Goal: Transaction & Acquisition: Purchase product/service

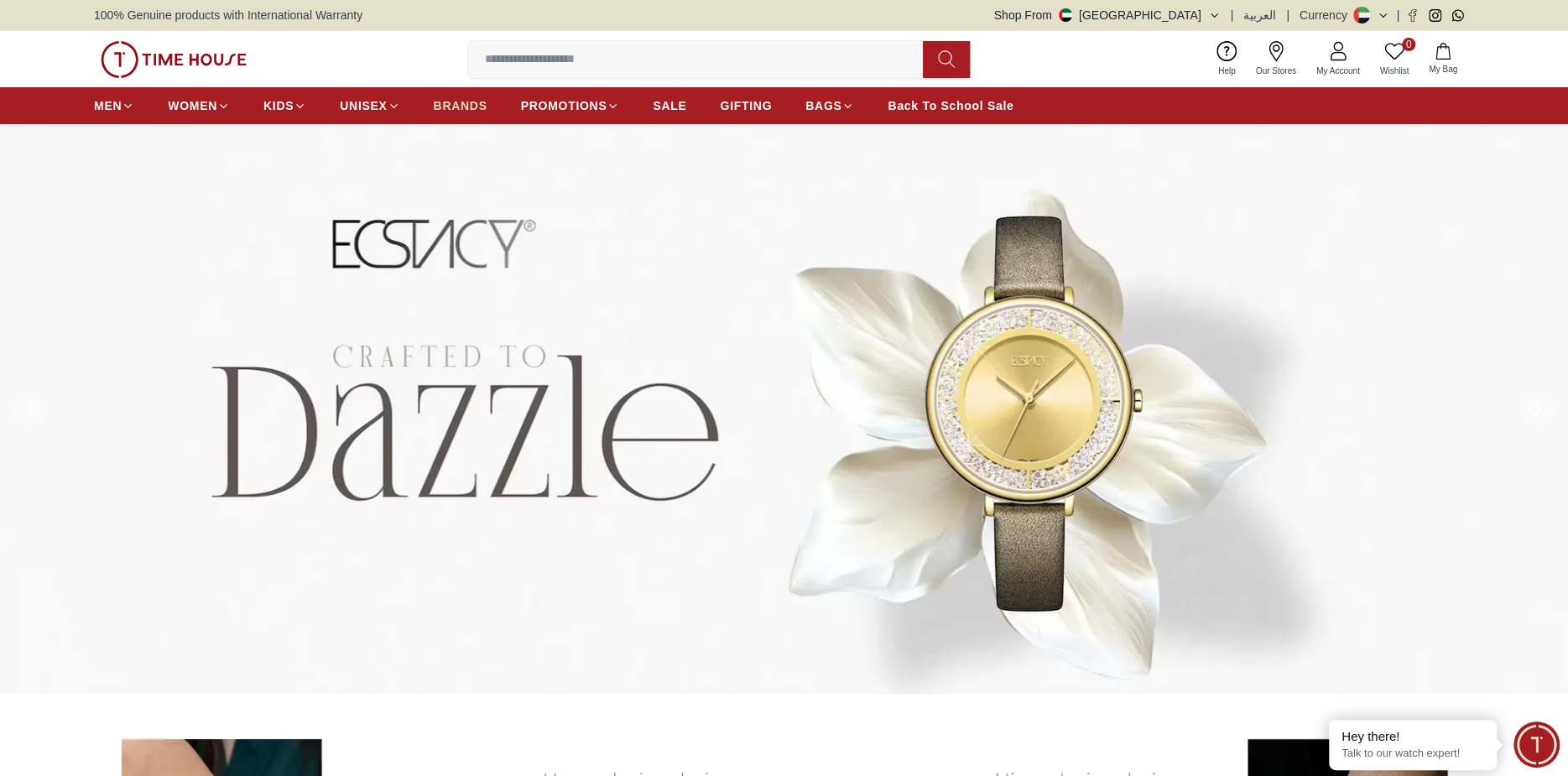
click at [462, 104] on span "BRANDS" at bounding box center [460, 105] width 54 height 17
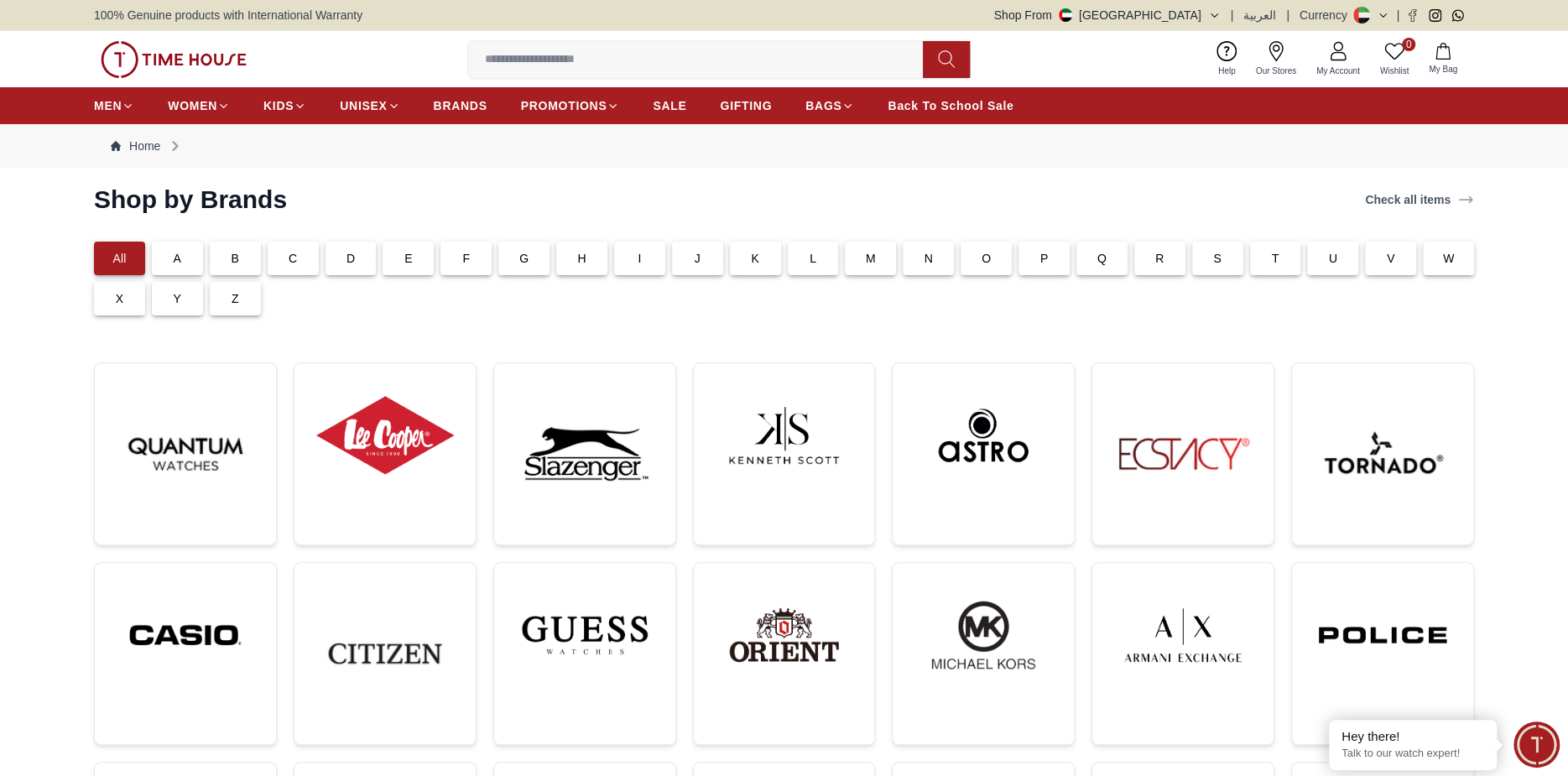
click at [813, 260] on p "L" at bounding box center [812, 258] width 7 height 17
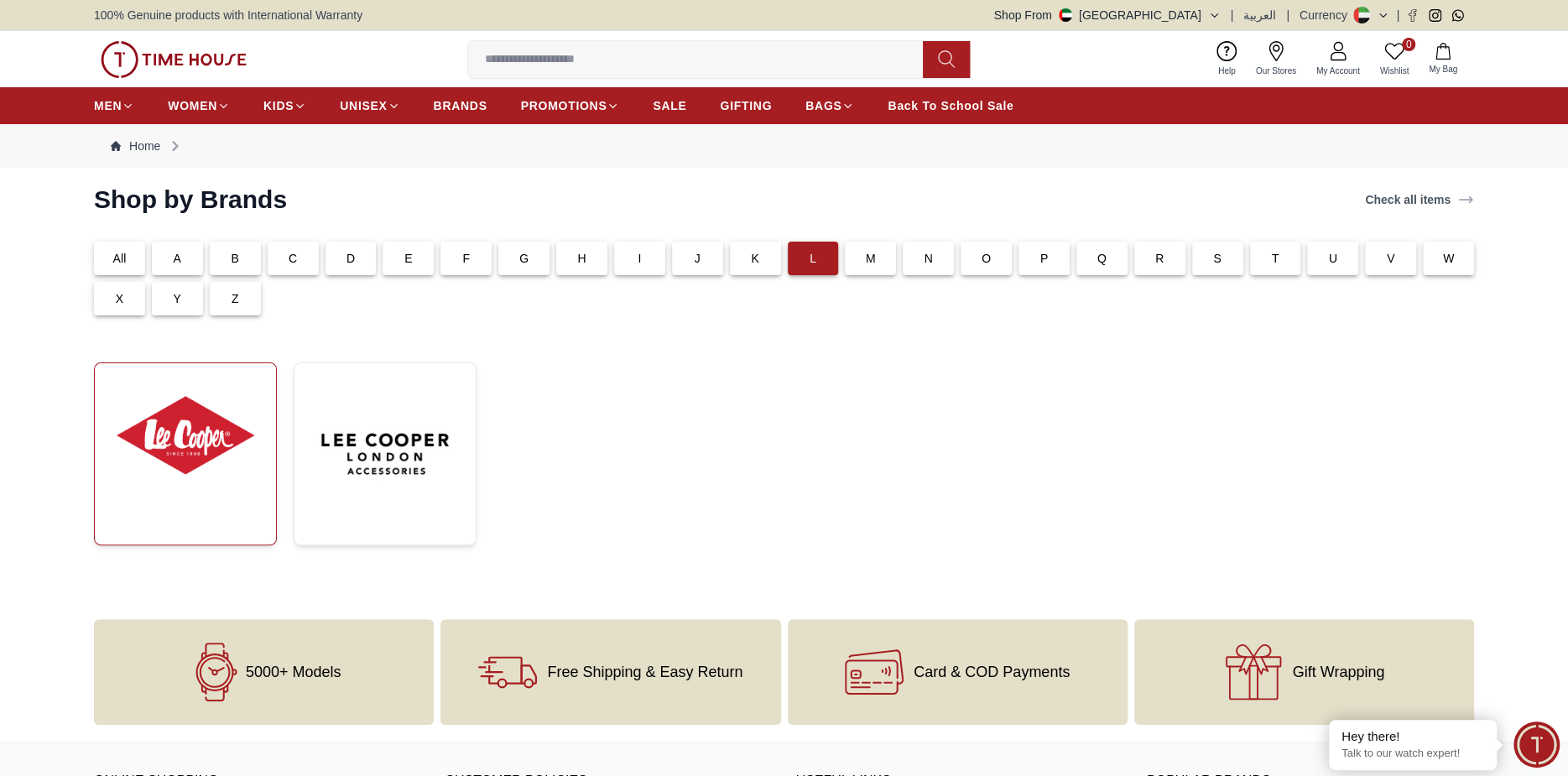
click at [168, 431] on img at bounding box center [186, 435] width 154 height 117
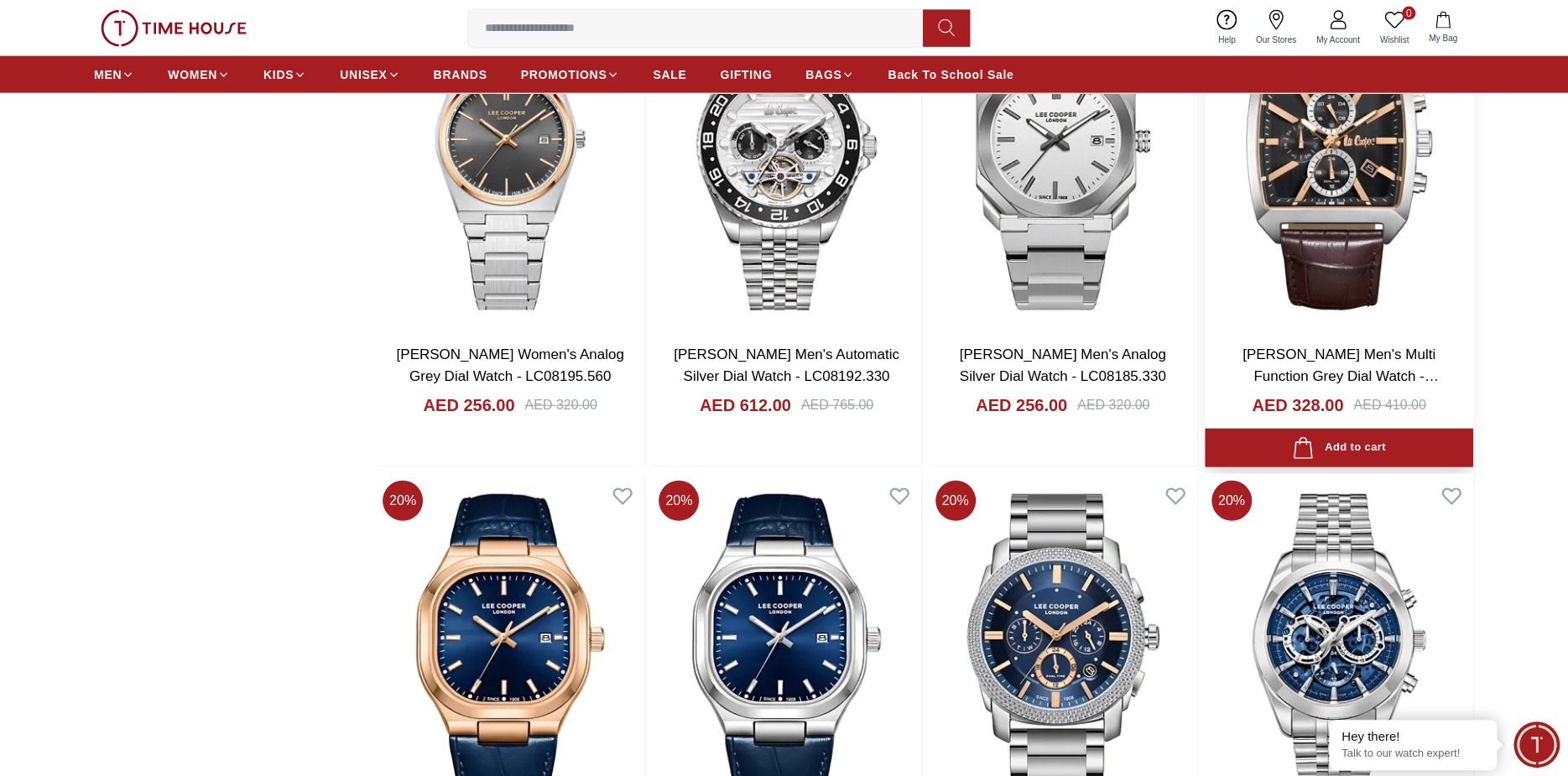
scroll to position [2852, 0]
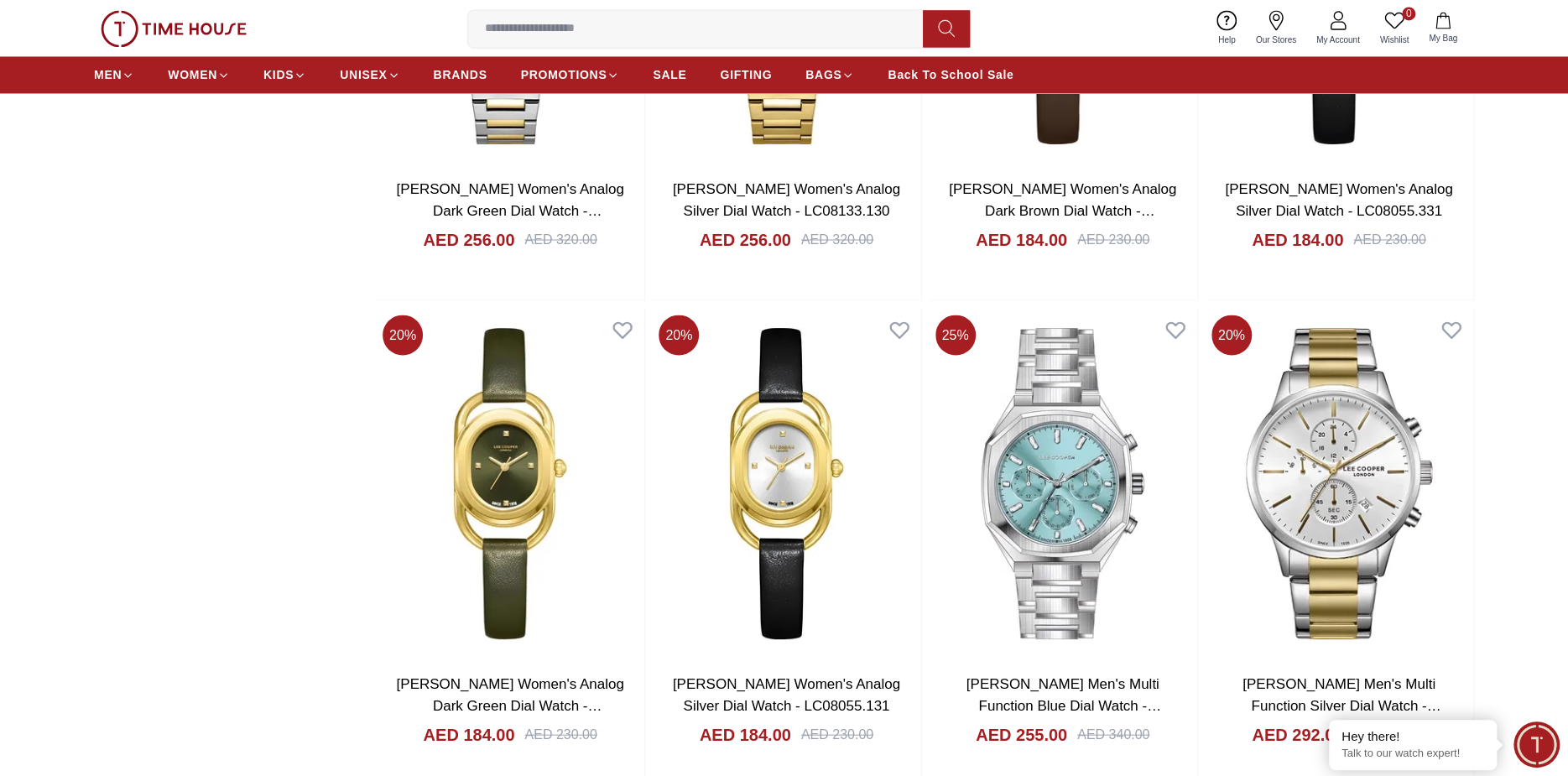
scroll to position [6543, 0]
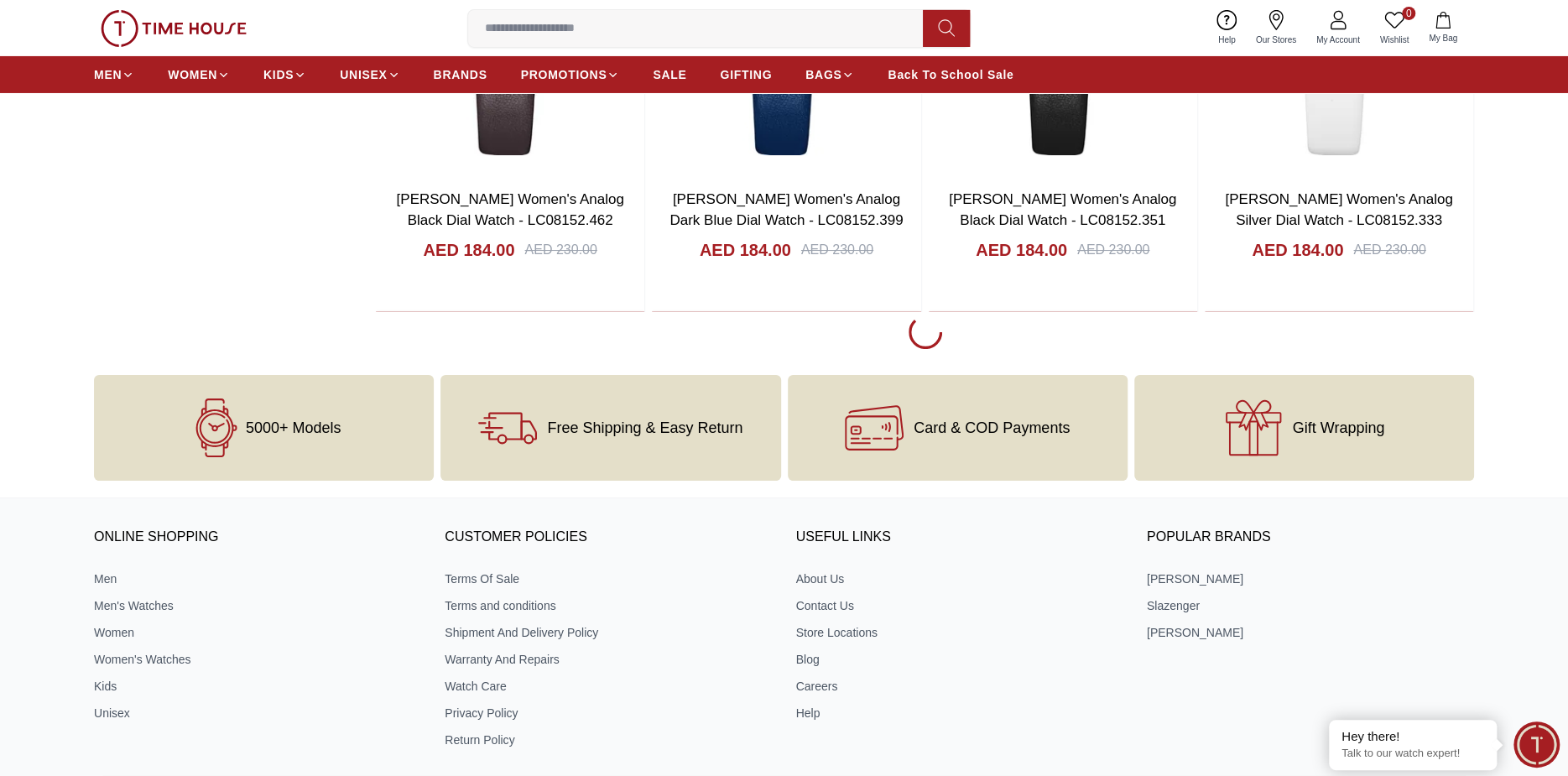
scroll to position [7971, 0]
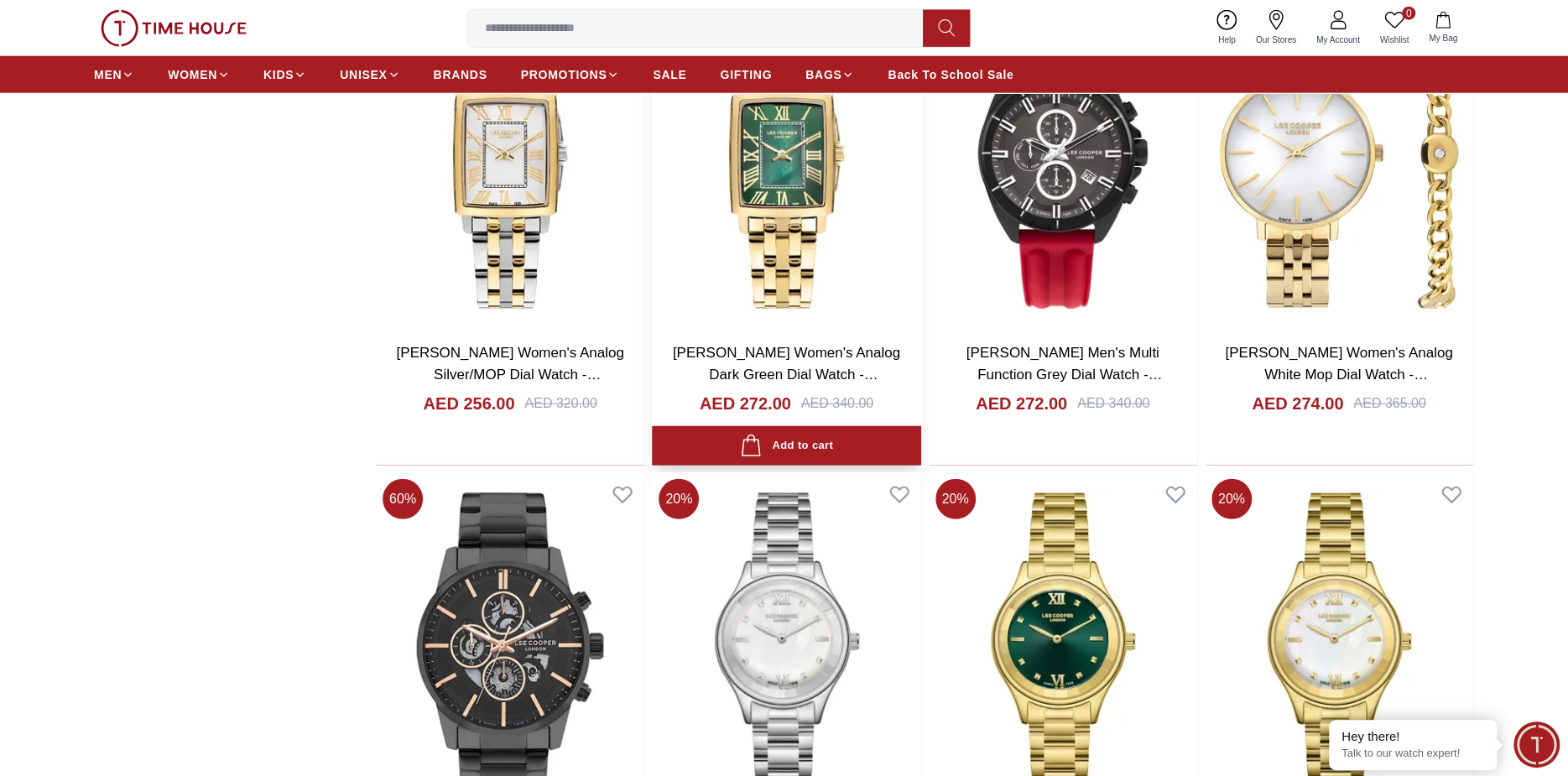
scroll to position [6796, 0]
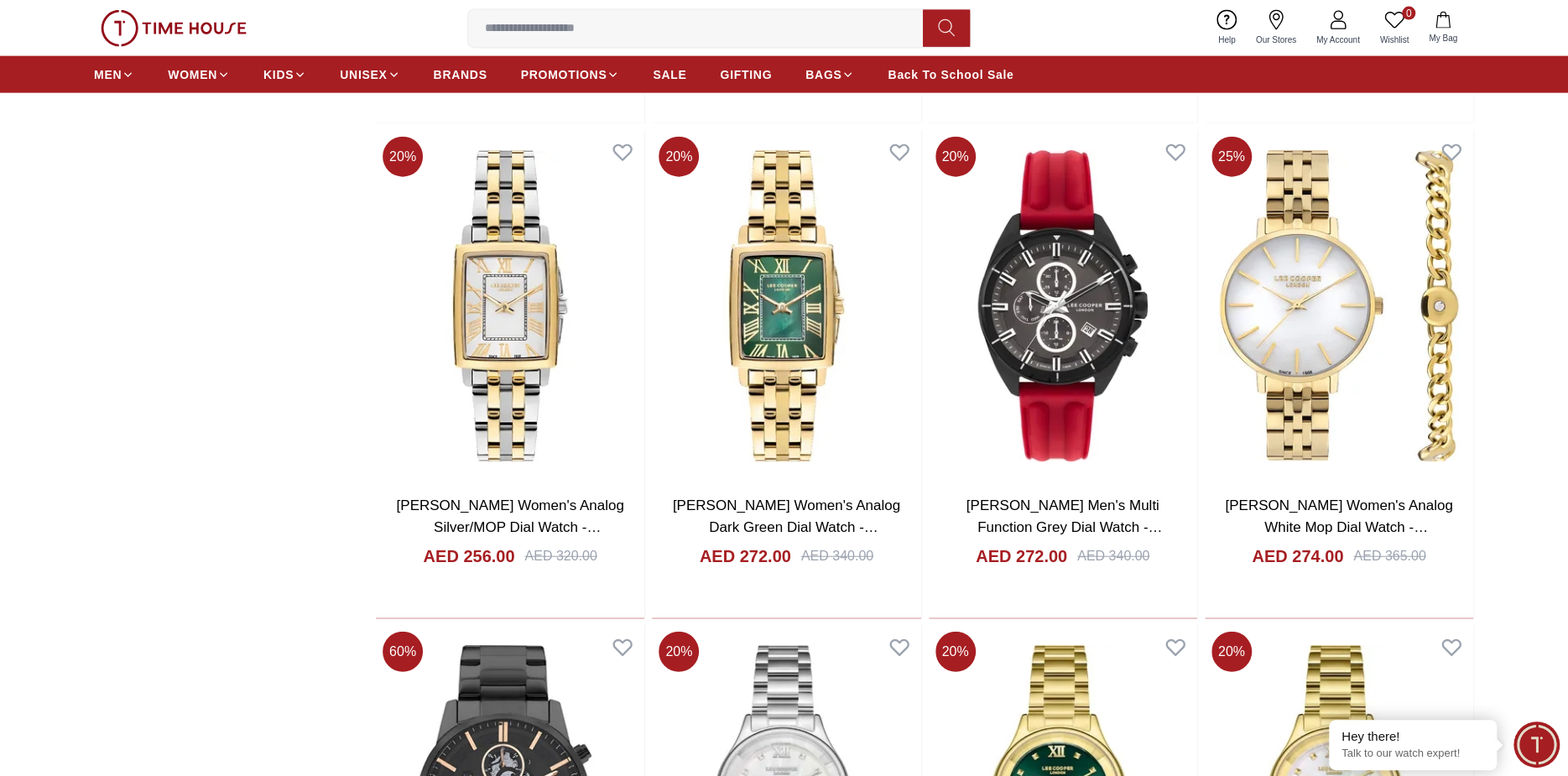
click at [692, 30] on input at bounding box center [703, 28] width 469 height 33
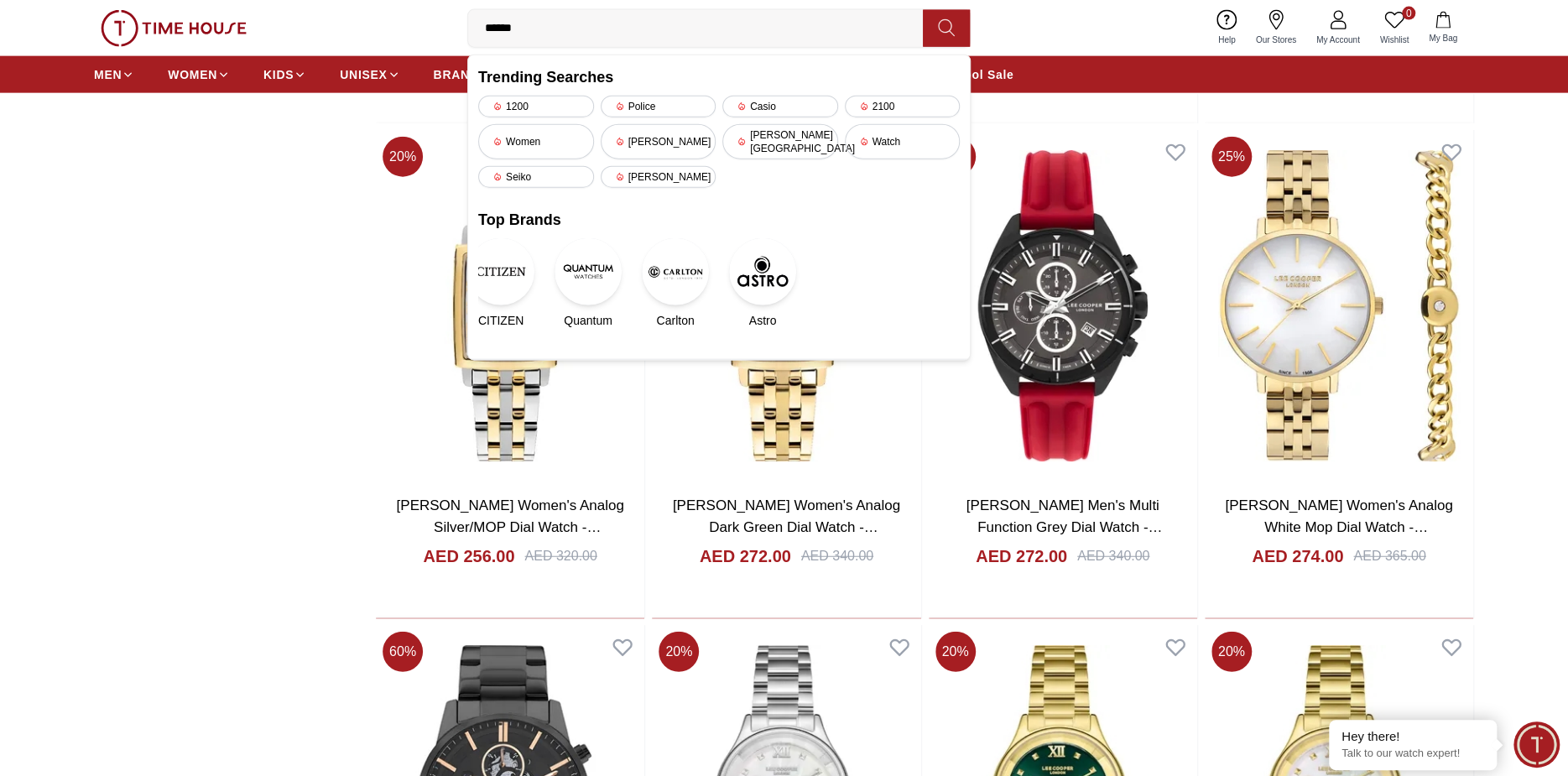
type input "*******"
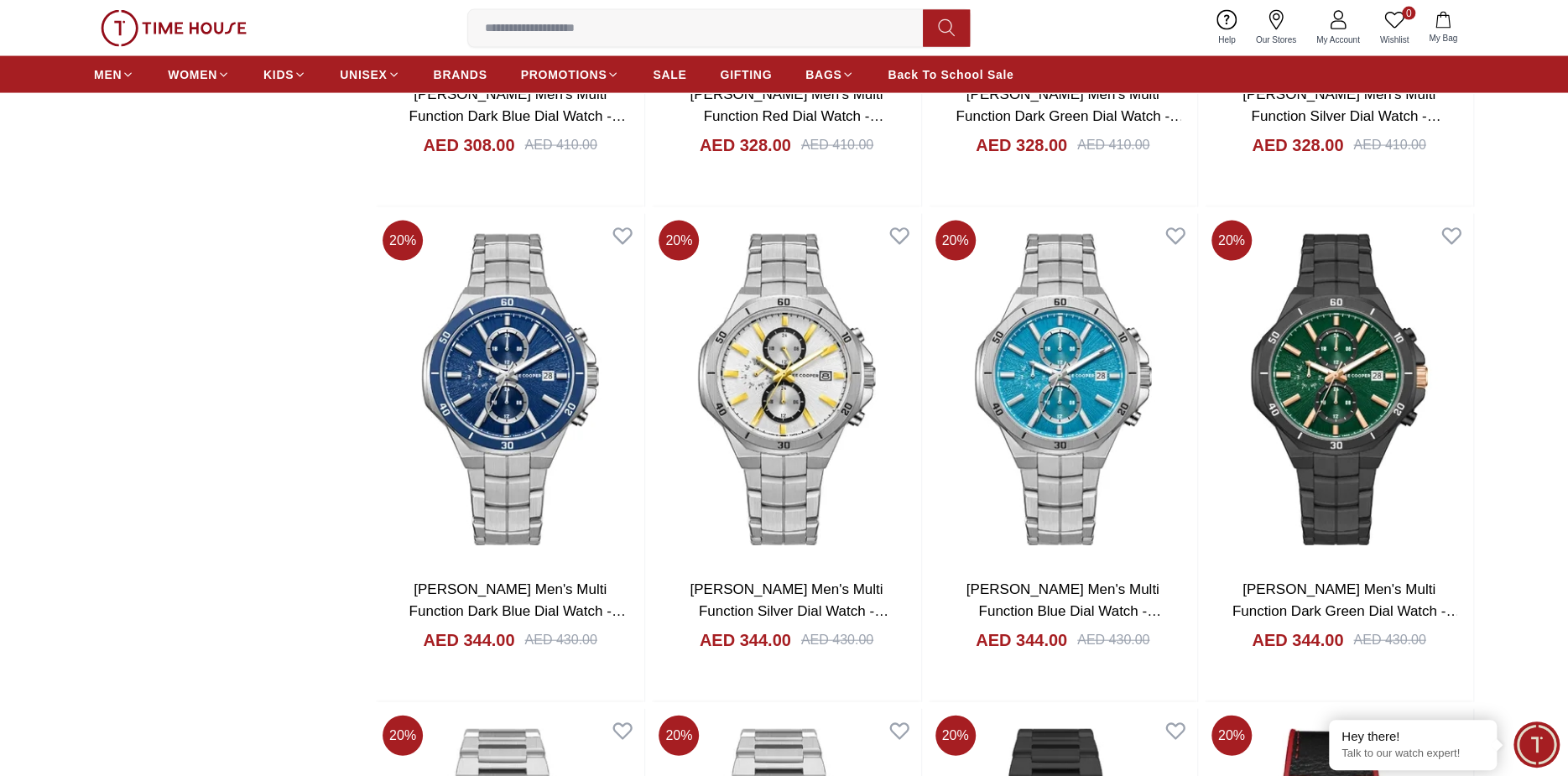
scroll to position [2228, 0]
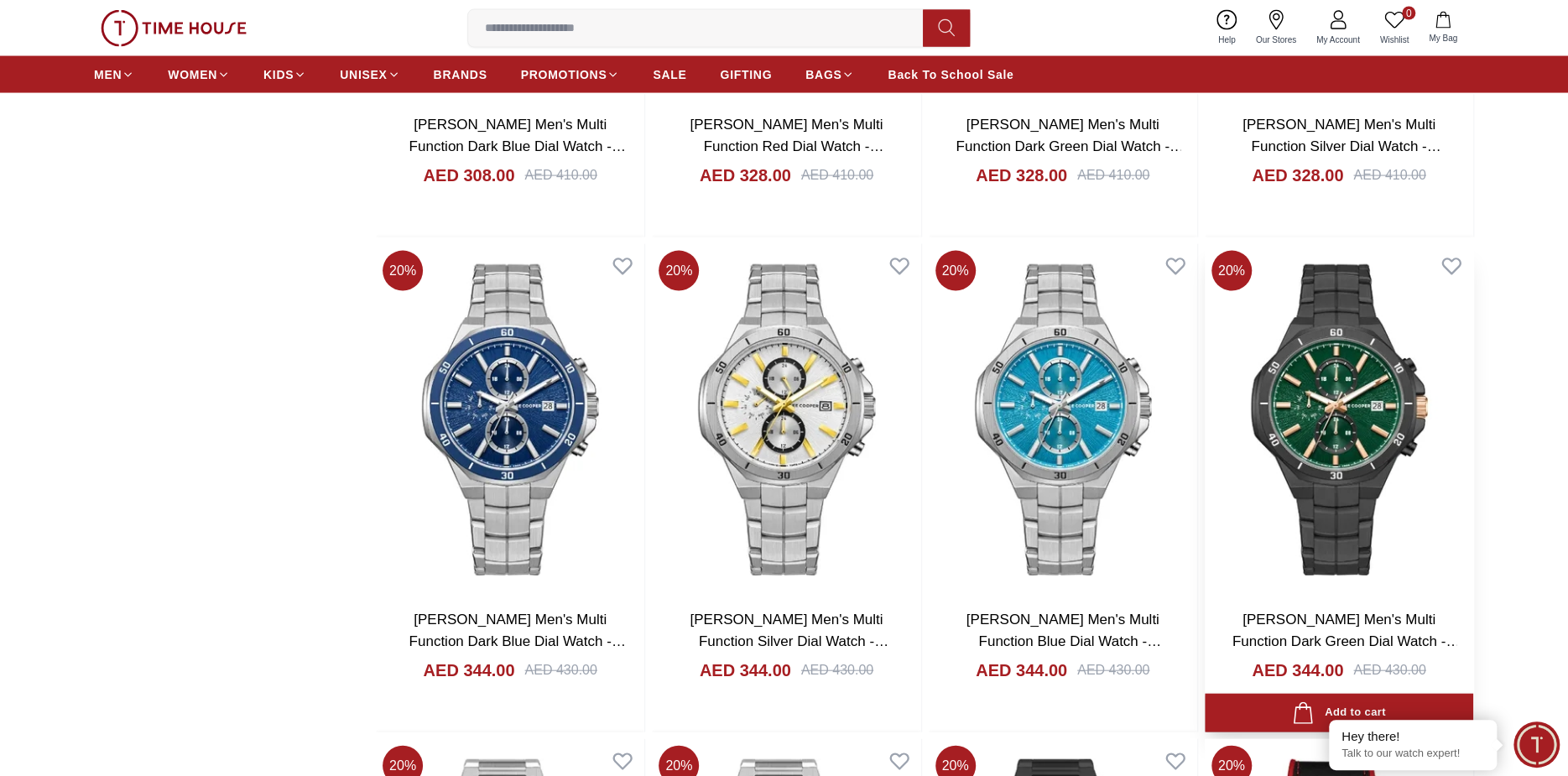
click at [1386, 406] on img at bounding box center [1339, 420] width 268 height 351
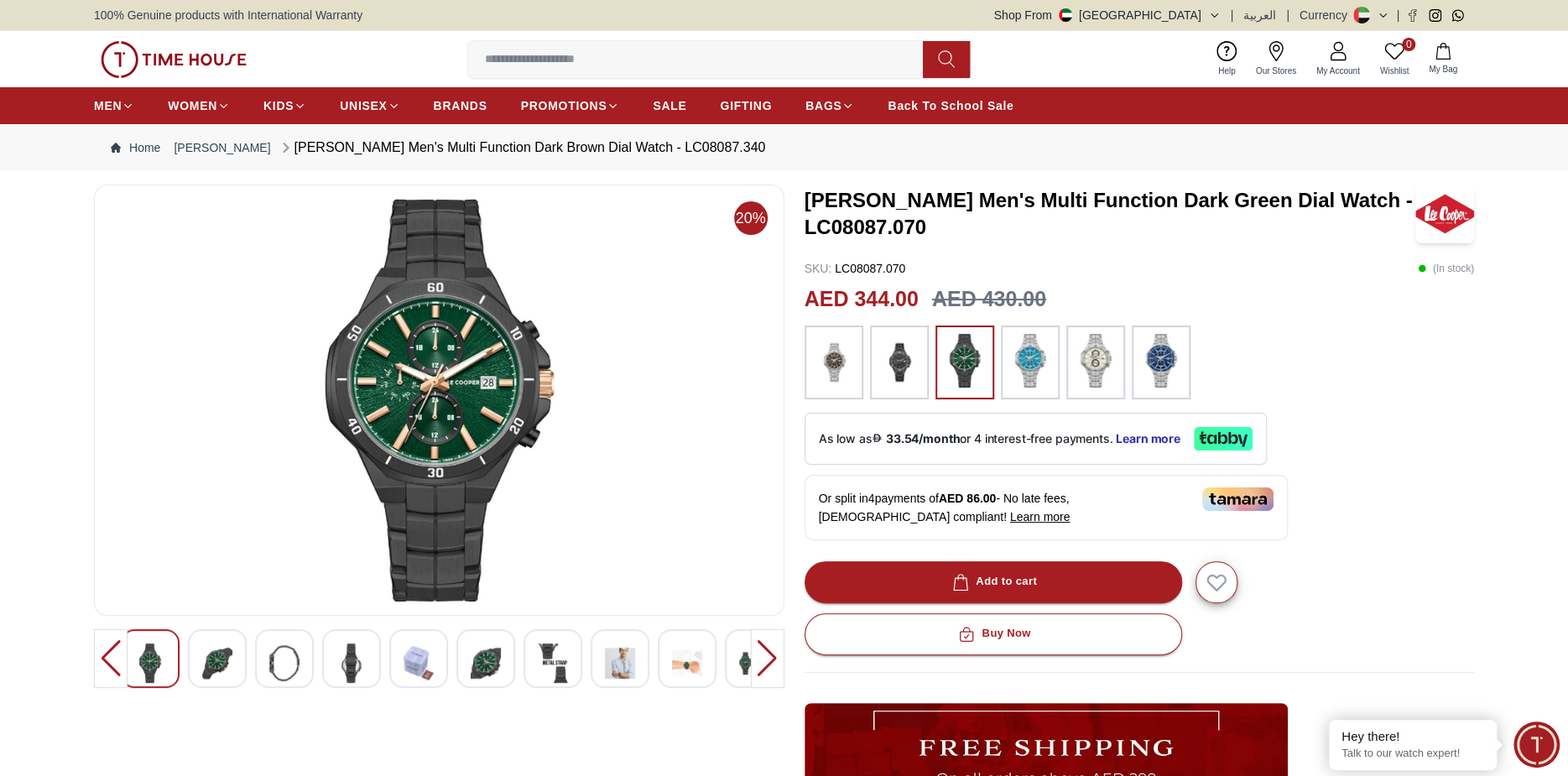
click at [1035, 343] on img at bounding box center [1030, 360] width 42 height 54
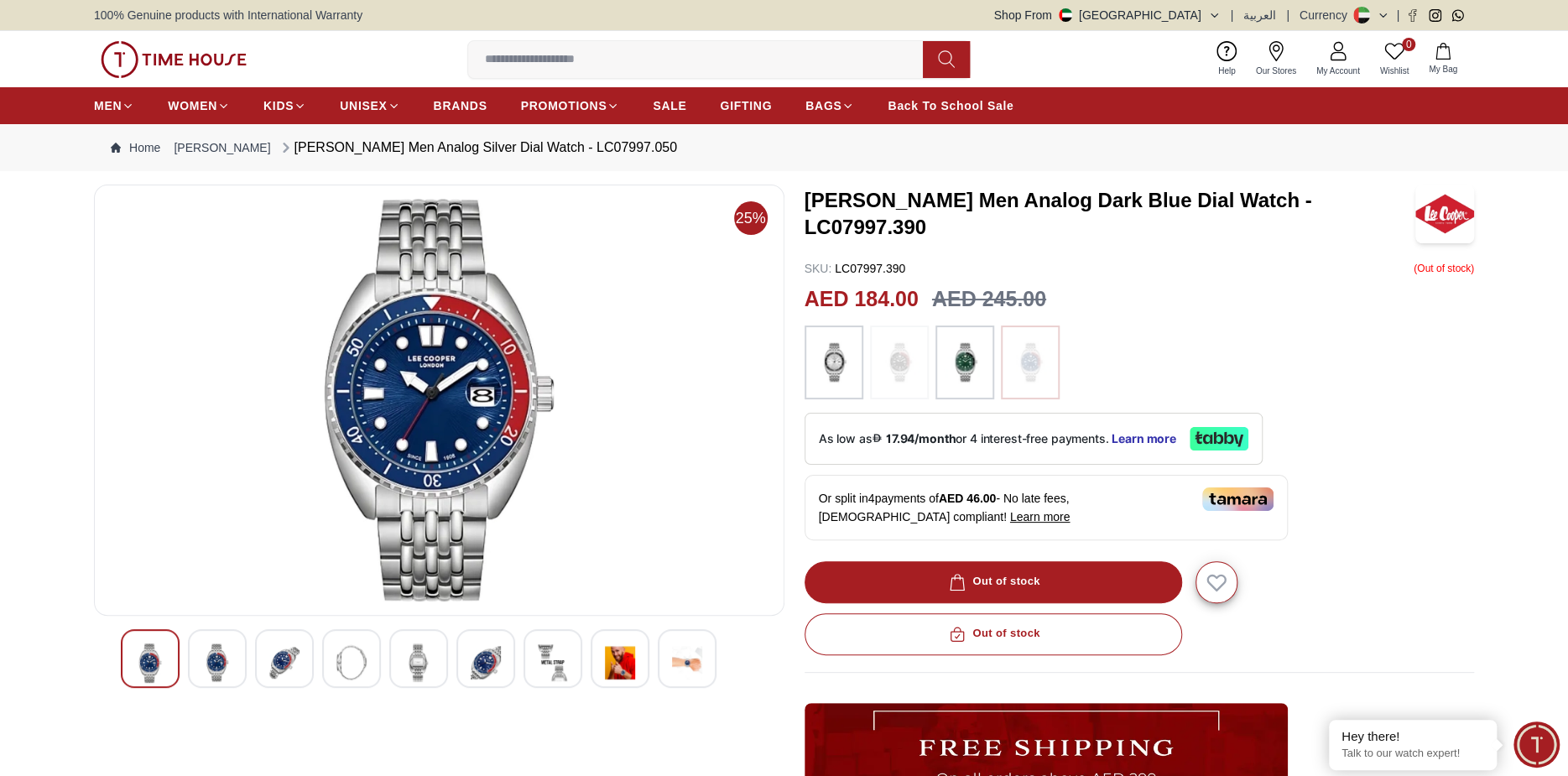
click at [951, 373] on img at bounding box center [965, 362] width 42 height 57
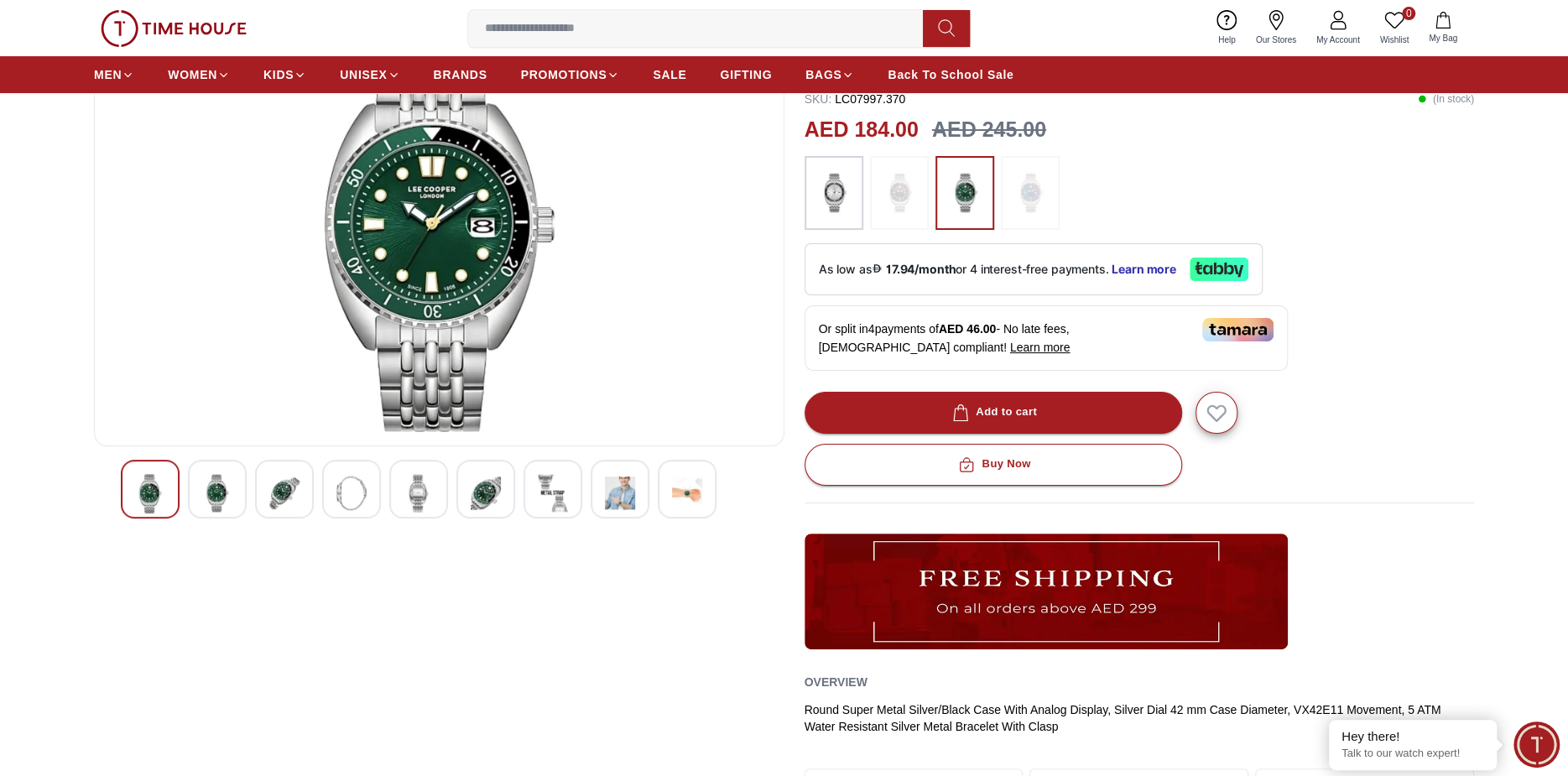
scroll to position [252, 0]
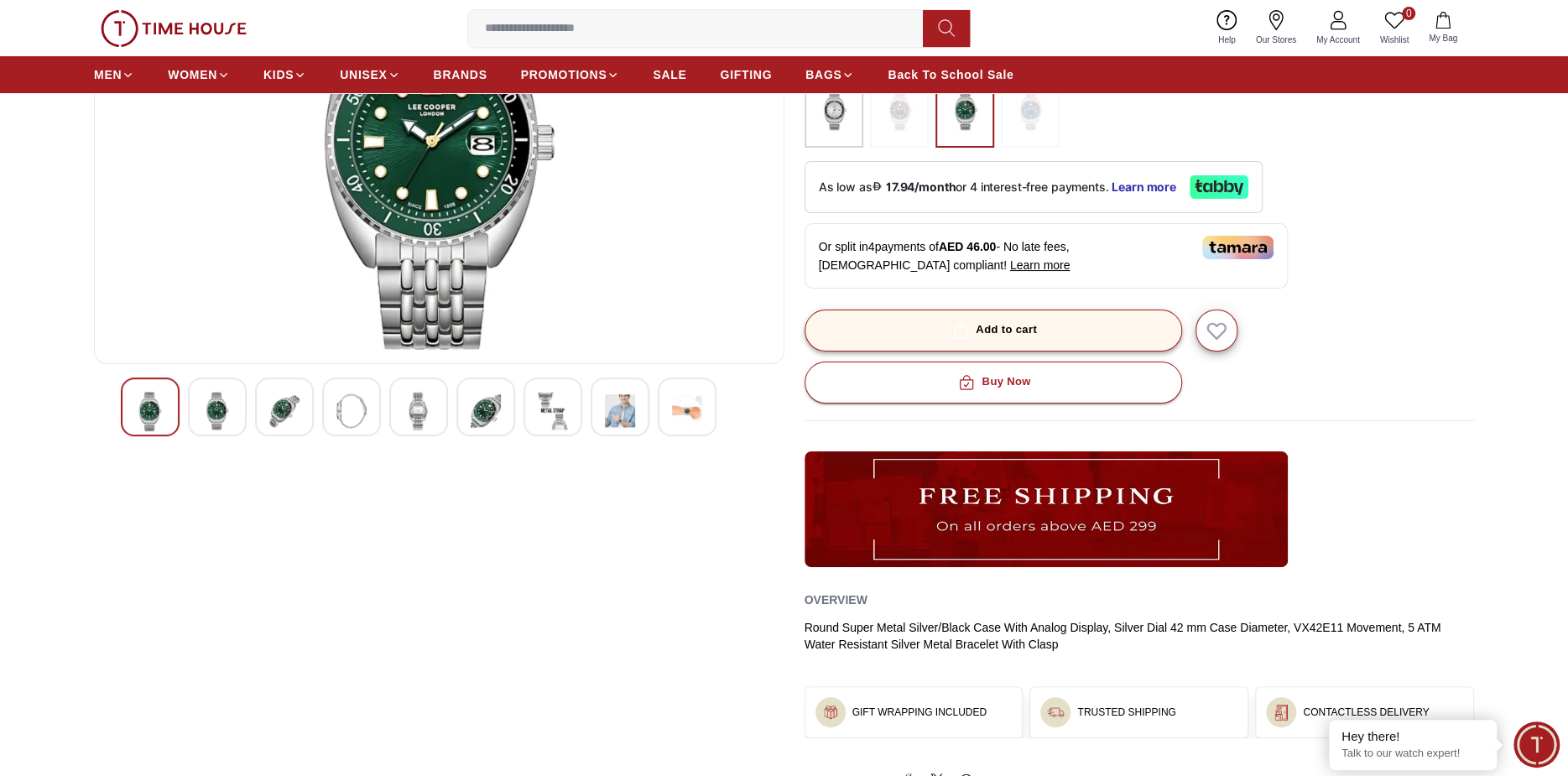
click at [986, 335] on div "Add to cart" at bounding box center [993, 330] width 88 height 20
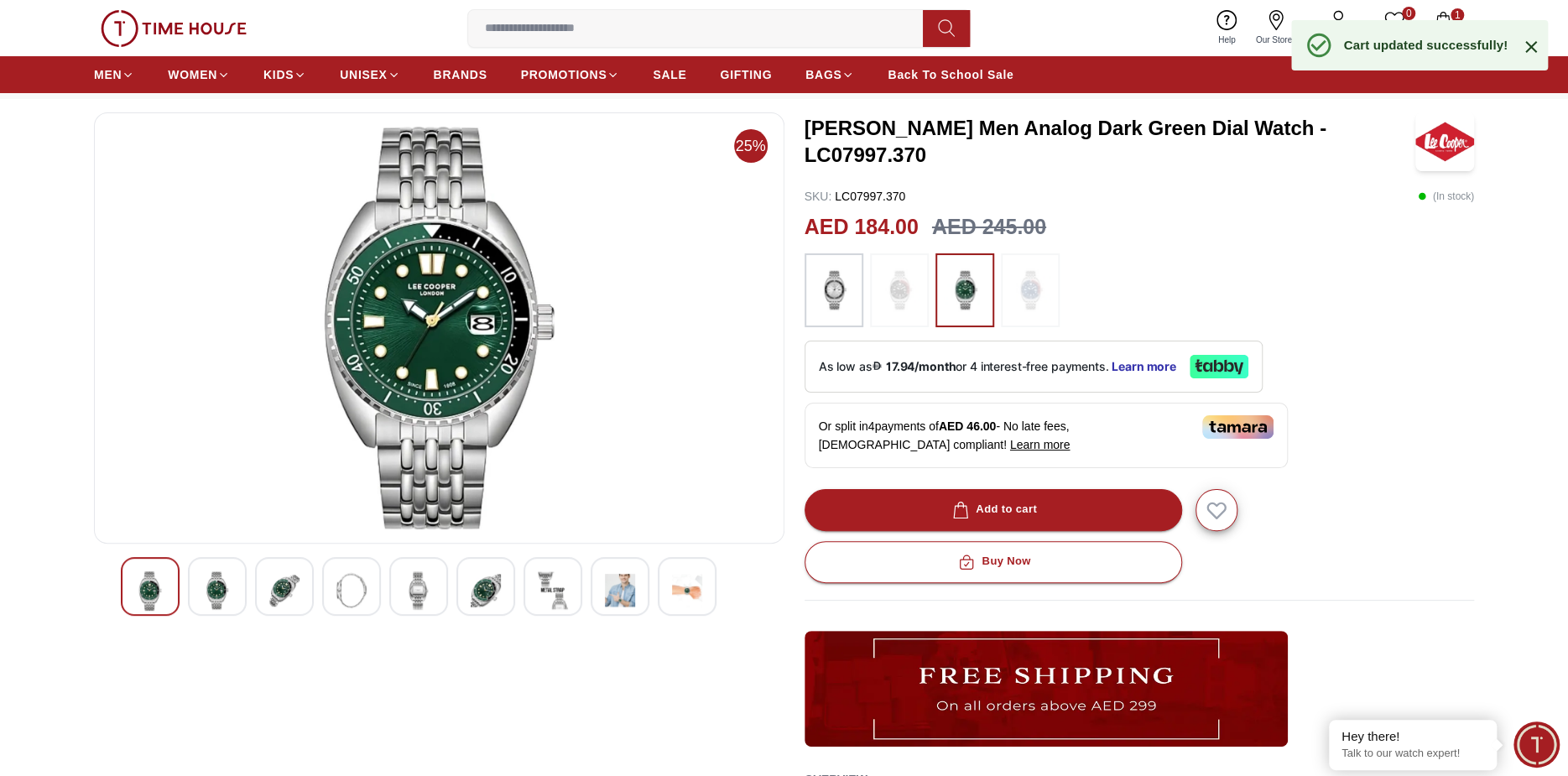
scroll to position [0, 0]
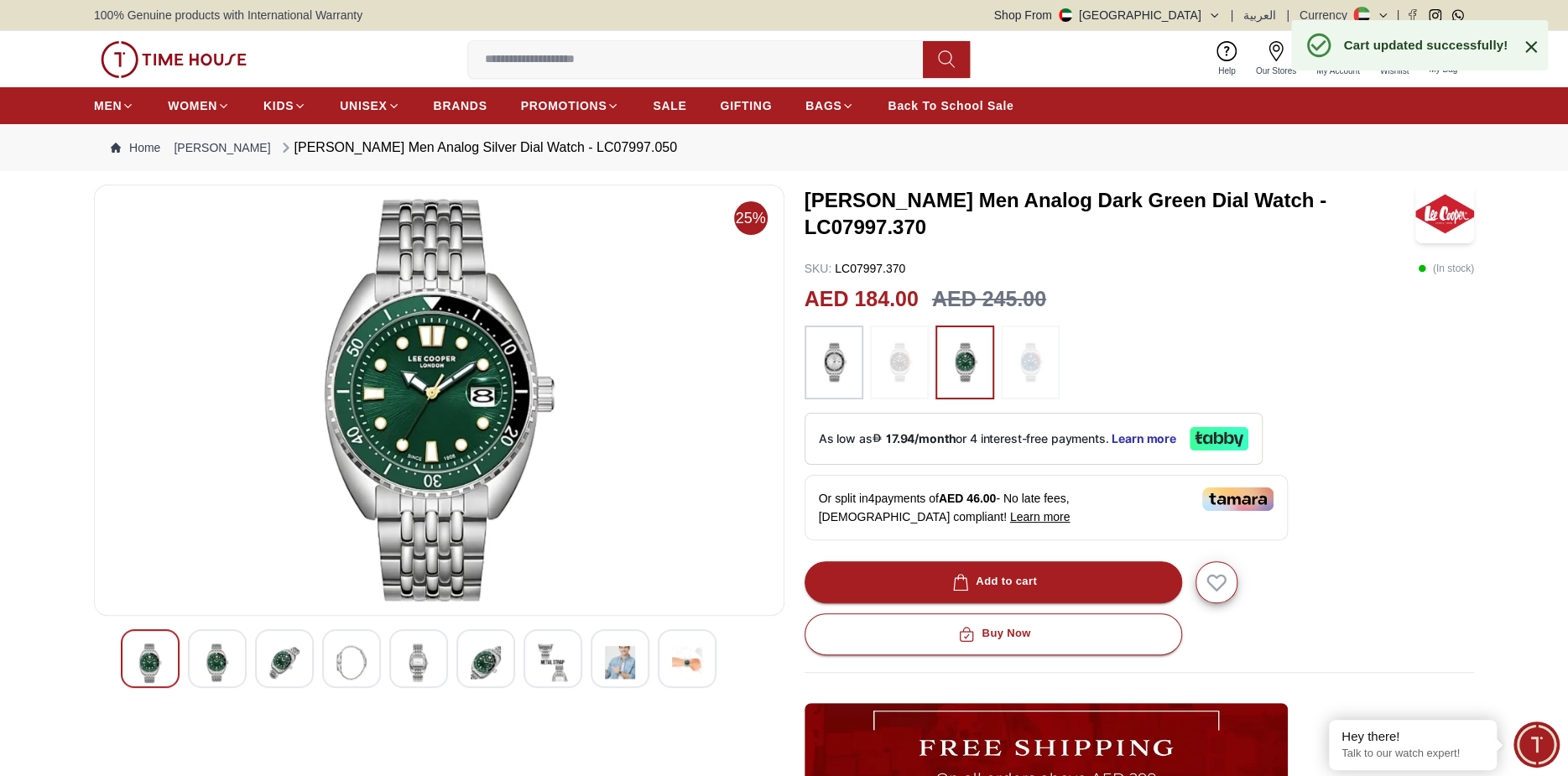
click at [1027, 361] on img at bounding box center [1030, 362] width 42 height 57
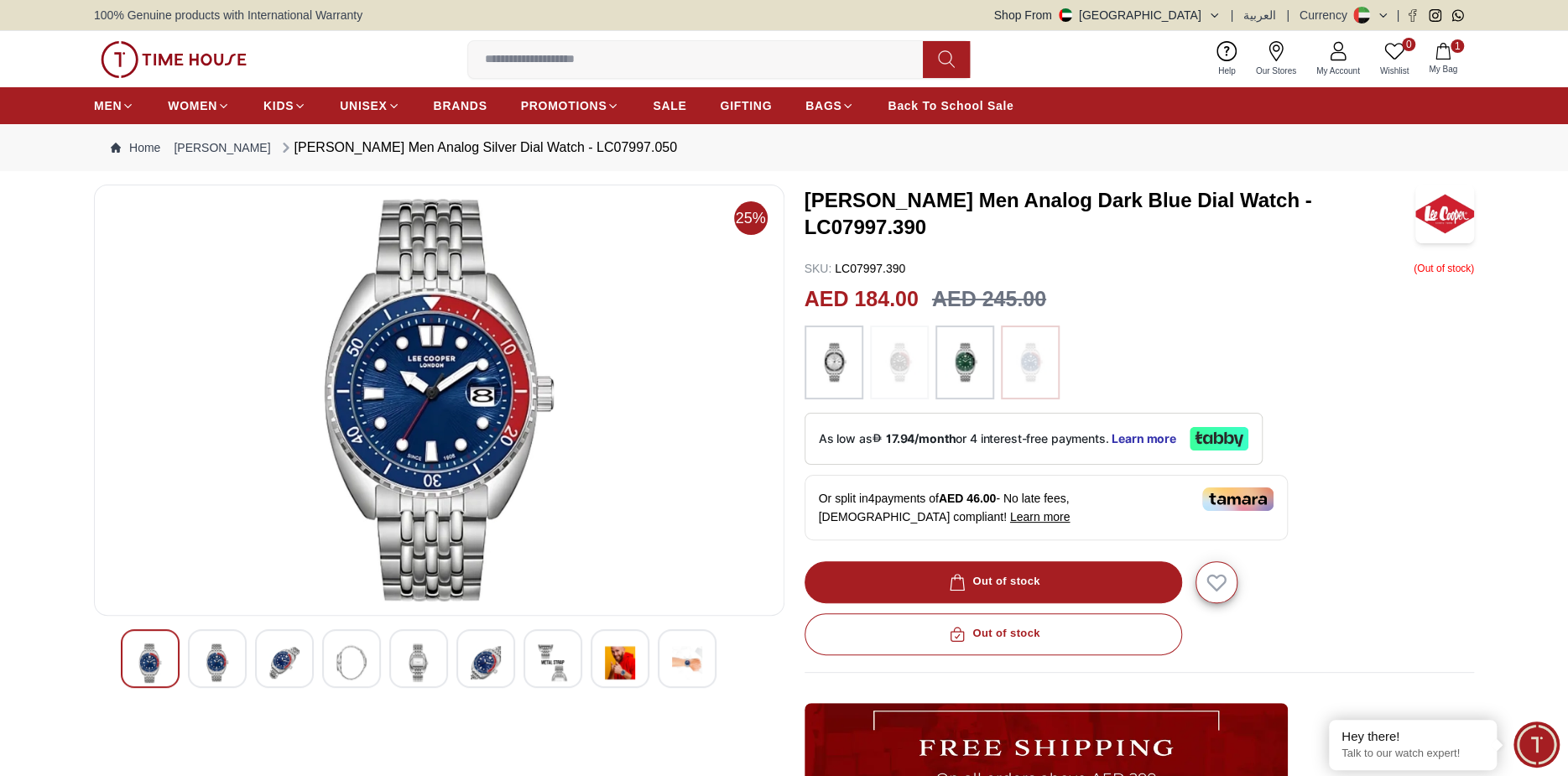
click at [896, 361] on img at bounding box center [899, 362] width 42 height 57
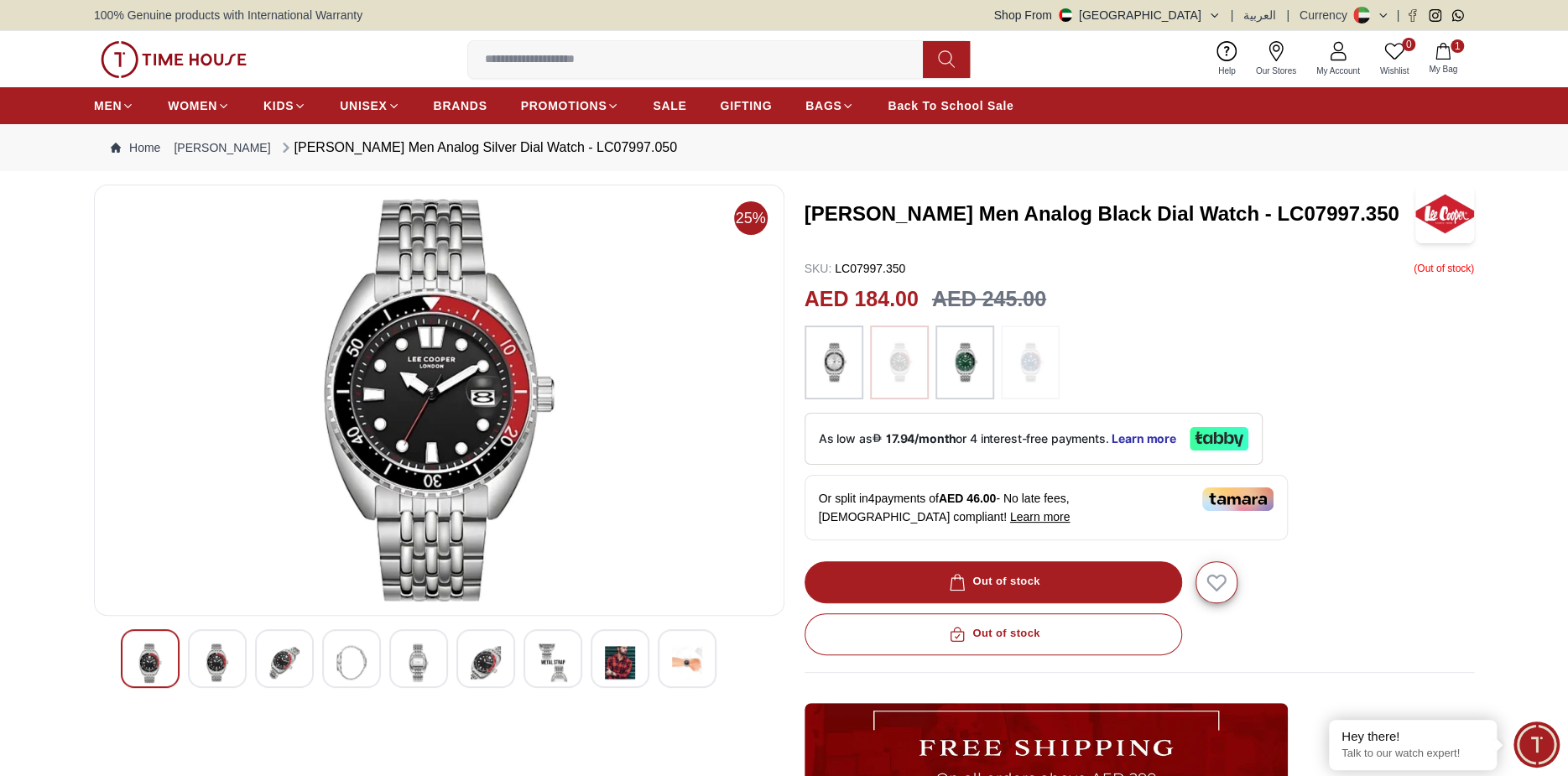
click at [844, 367] on img at bounding box center [834, 362] width 42 height 57
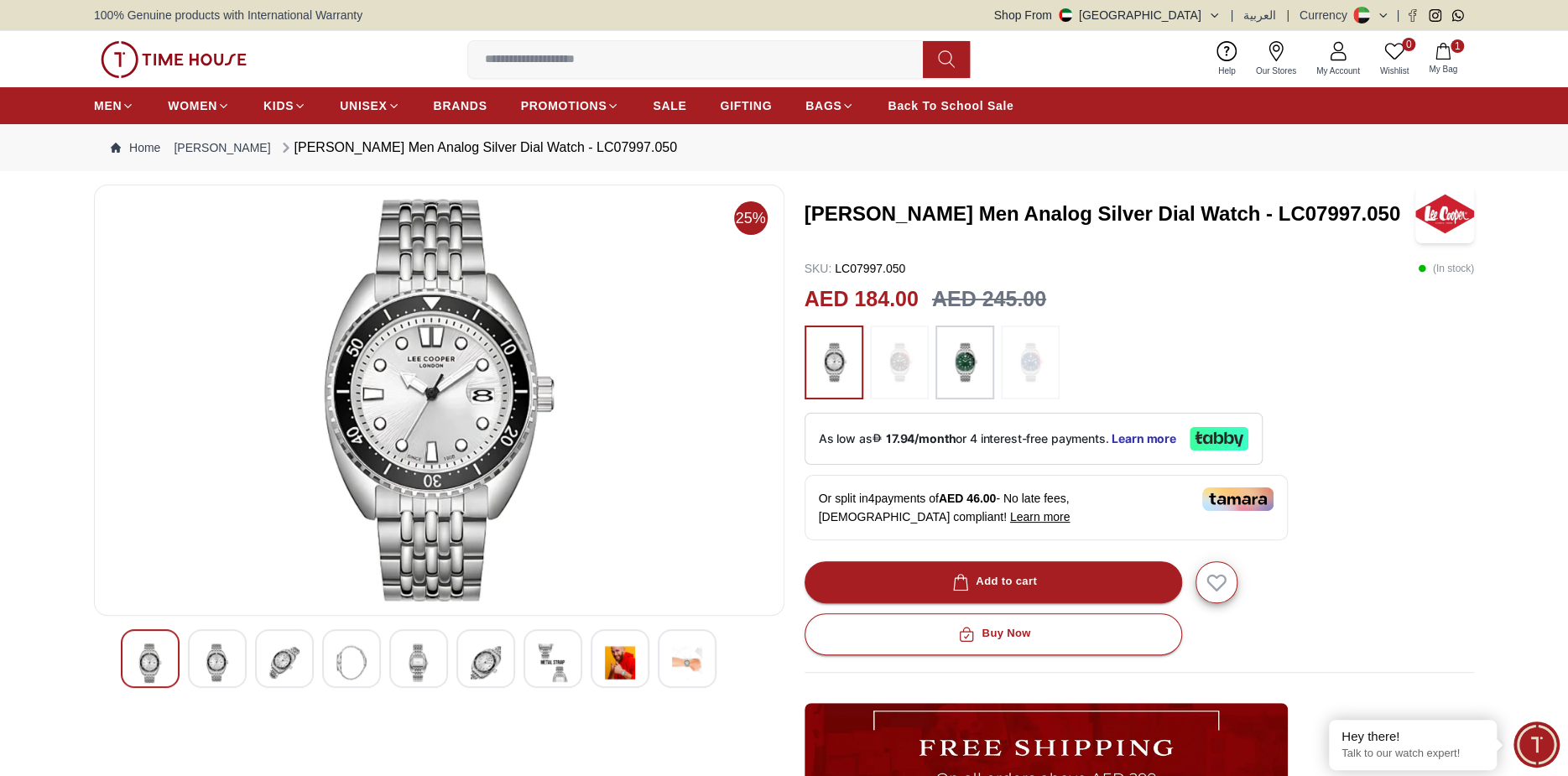
click at [884, 365] on img at bounding box center [899, 362] width 42 height 57
